Goal: Navigation & Orientation: Go to known website

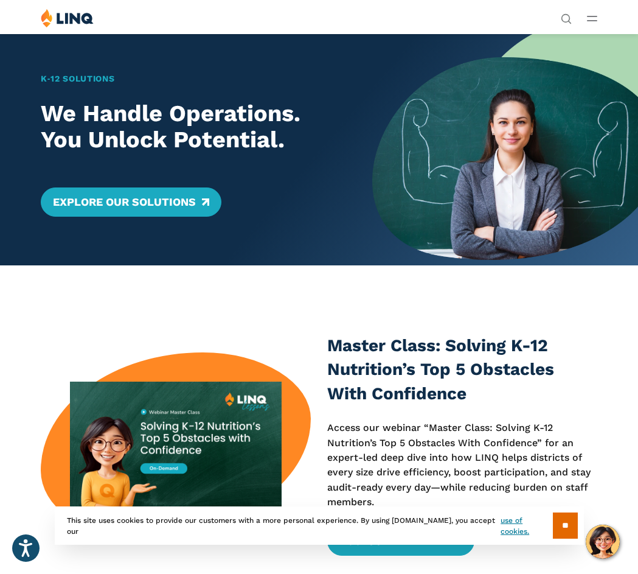
click at [587, 21] on button "Open Main Menu" at bounding box center [592, 18] width 10 height 13
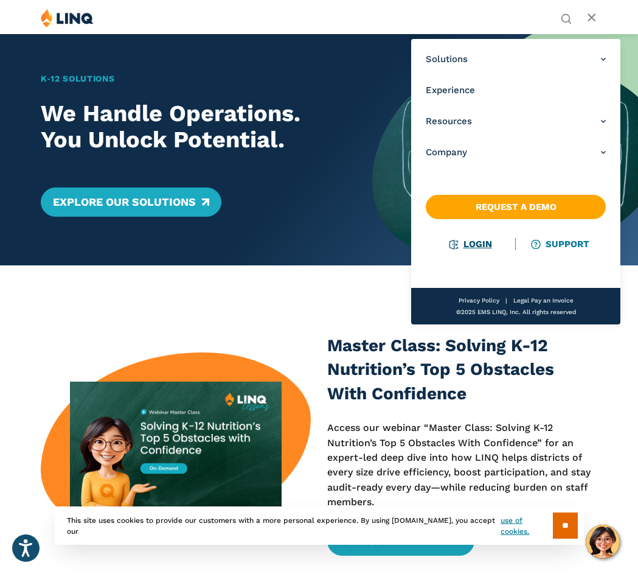
click at [484, 245] on link "Login" at bounding box center [471, 244] width 42 height 11
